Goal: Task Accomplishment & Management: Complete application form

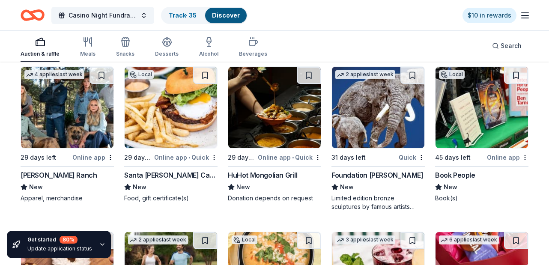
scroll to position [3227, 0]
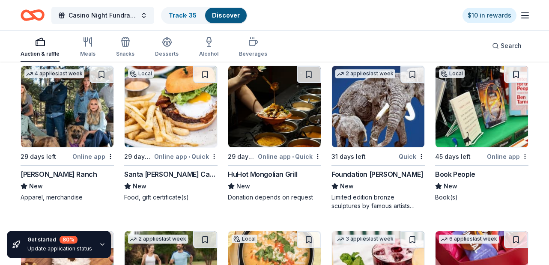
click at [274, 176] on div "HuHot Mongolian Grill" at bounding box center [263, 174] width 70 height 10
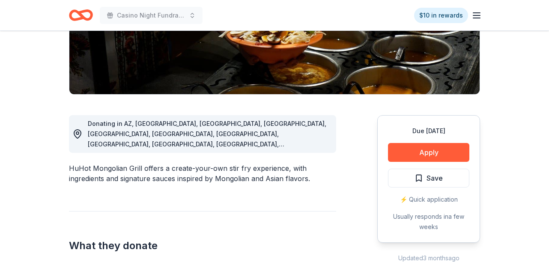
scroll to position [167, 0]
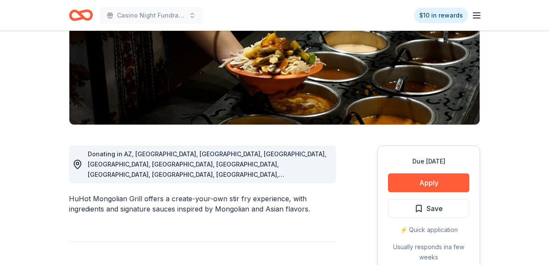
scroll to position [161, 0]
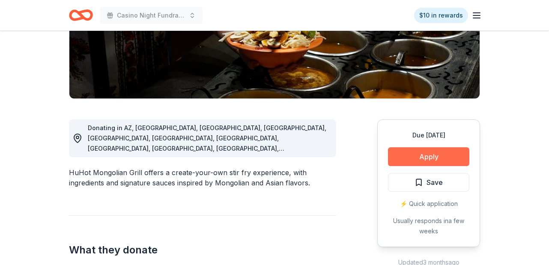
click at [438, 155] on button "Apply" at bounding box center [428, 156] width 81 height 19
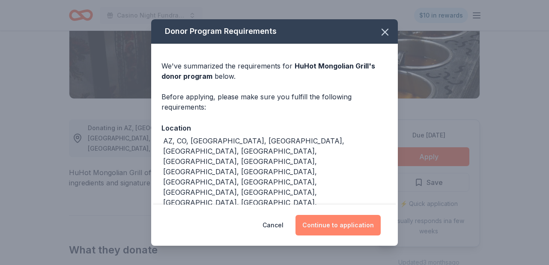
click at [346, 228] on button "Continue to application" at bounding box center [338, 225] width 85 height 21
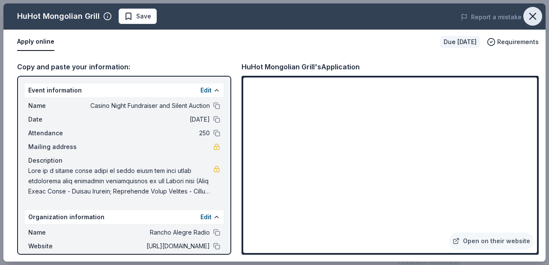
click at [537, 18] on icon "button" at bounding box center [533, 16] width 12 height 12
